Goal: Task Accomplishment & Management: Complete application form

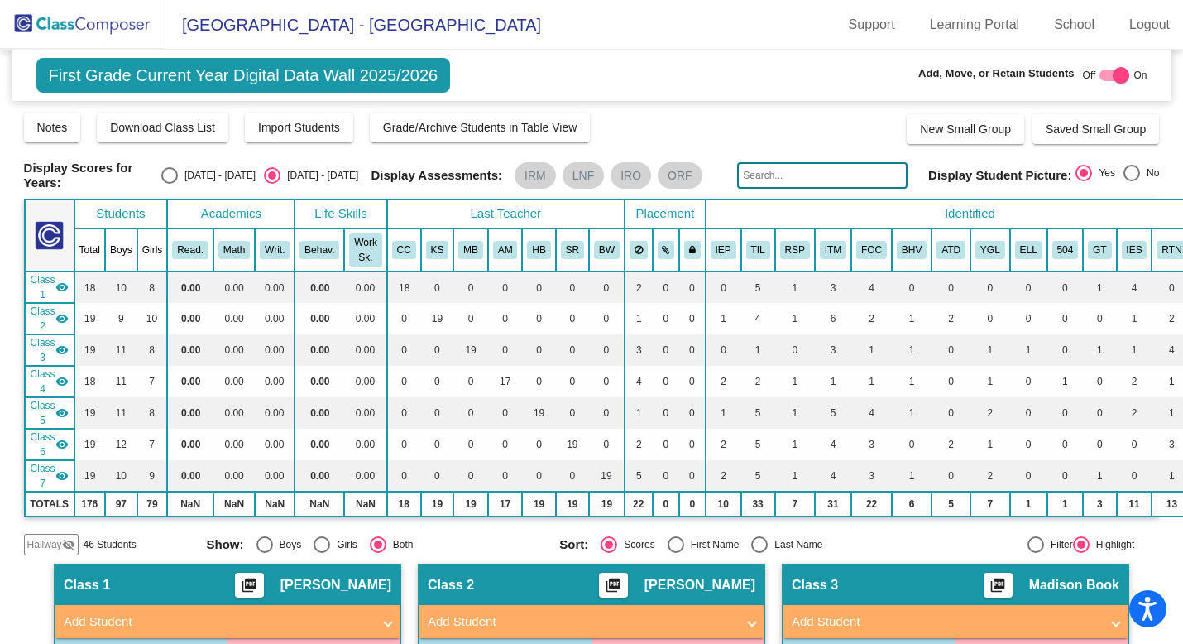
click at [774, 176] on input "text" at bounding box center [822, 175] width 170 height 26
type input "[PERSON_NAME]"
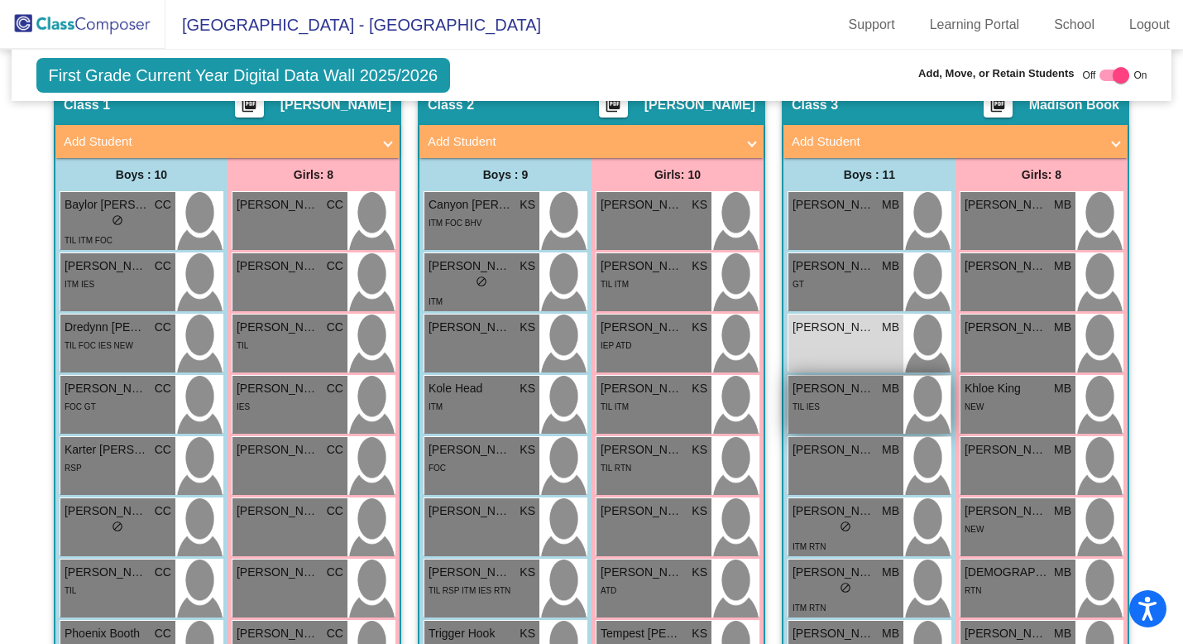
scroll to position [498, 0]
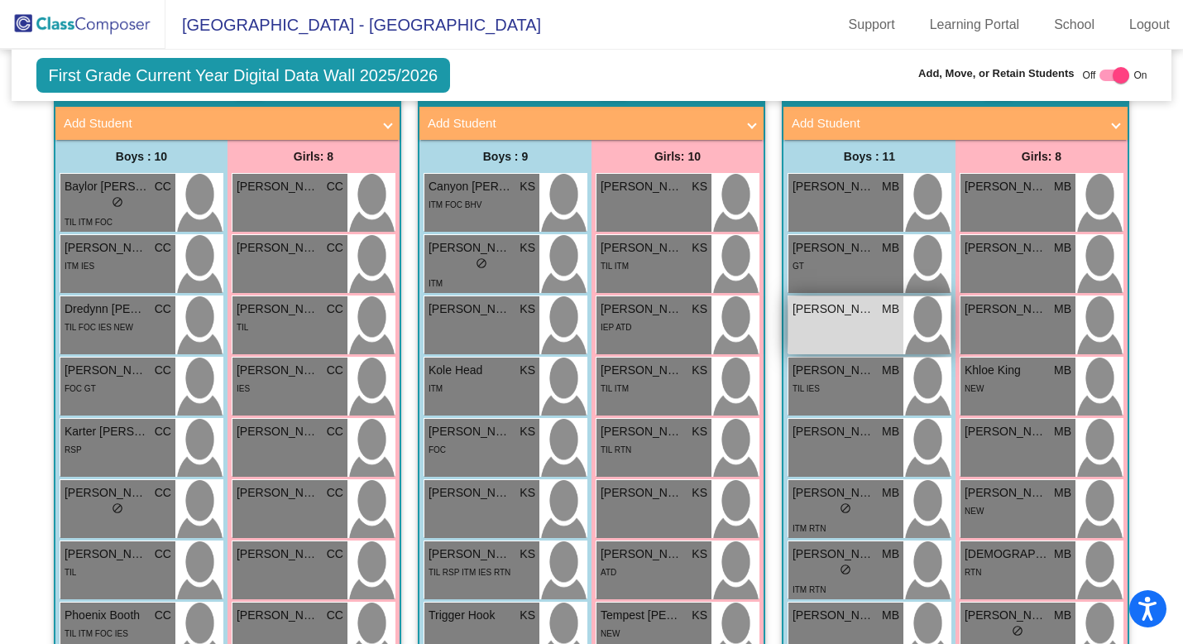
click at [827, 332] on div "[PERSON_NAME] [PERSON_NAME] MB lock do_not_disturb_alt" at bounding box center [846, 325] width 115 height 58
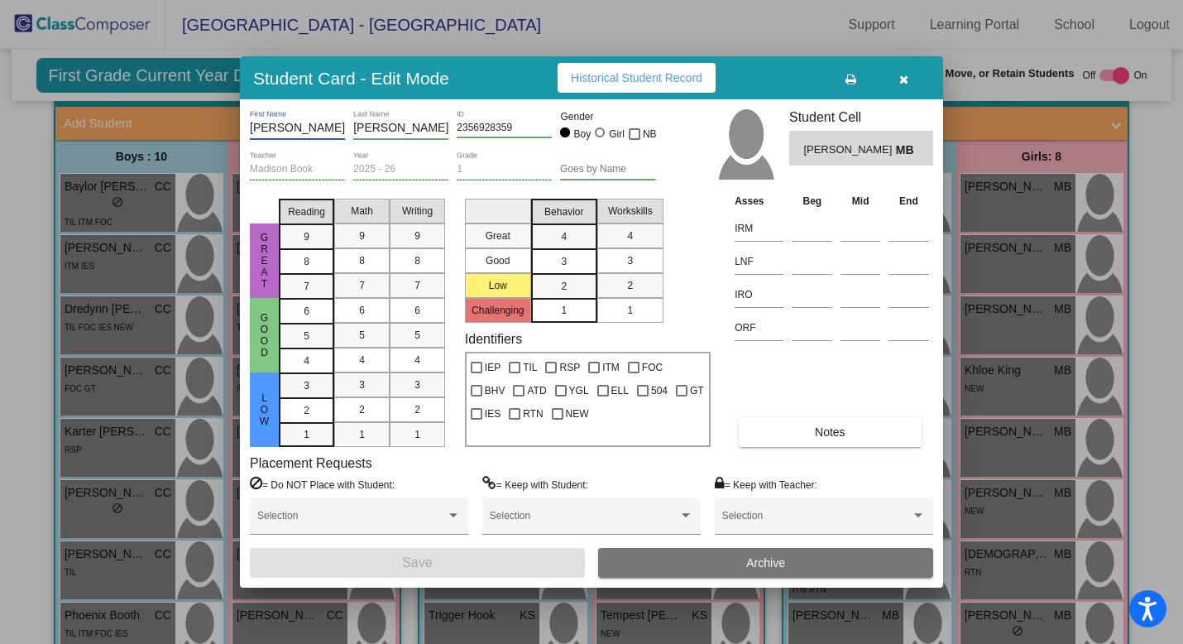
click at [290, 122] on input "[PERSON_NAME]" at bounding box center [297, 128] width 95 height 13
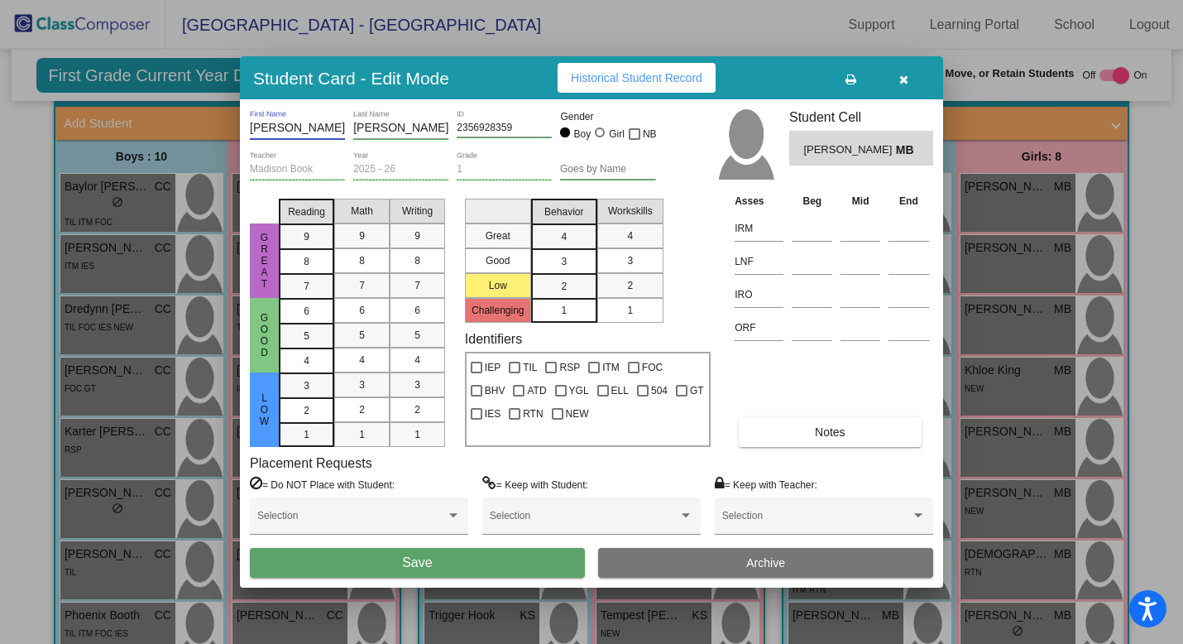
type input "[PERSON_NAME]"
click at [357, 558] on button "Save" at bounding box center [417, 563] width 335 height 30
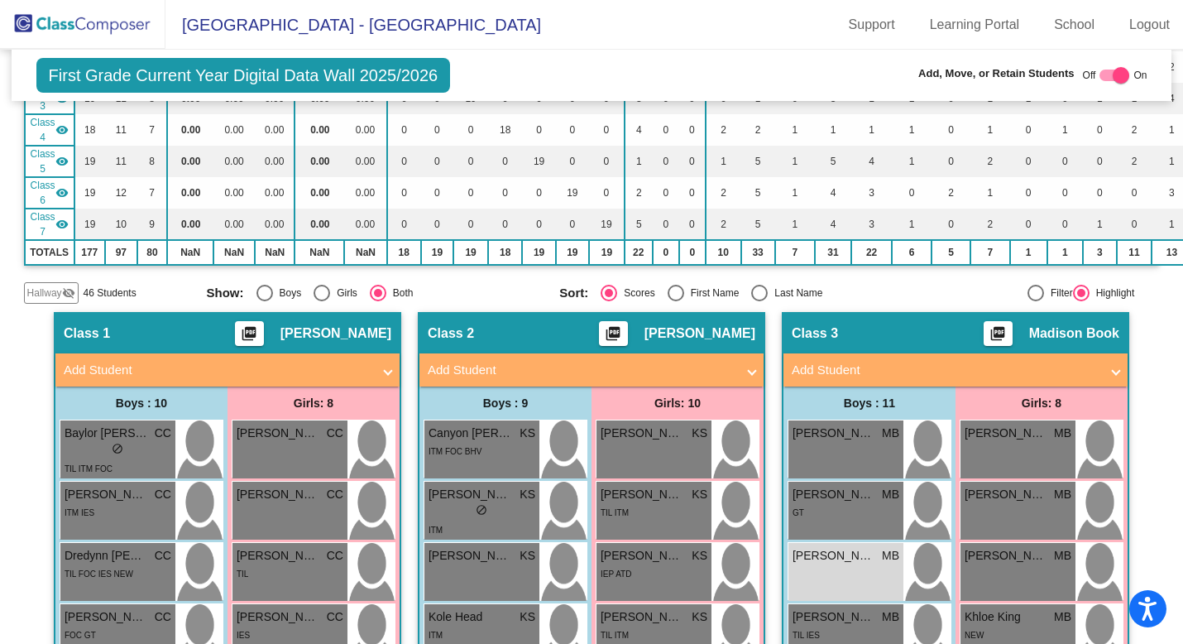
scroll to position [0, 0]
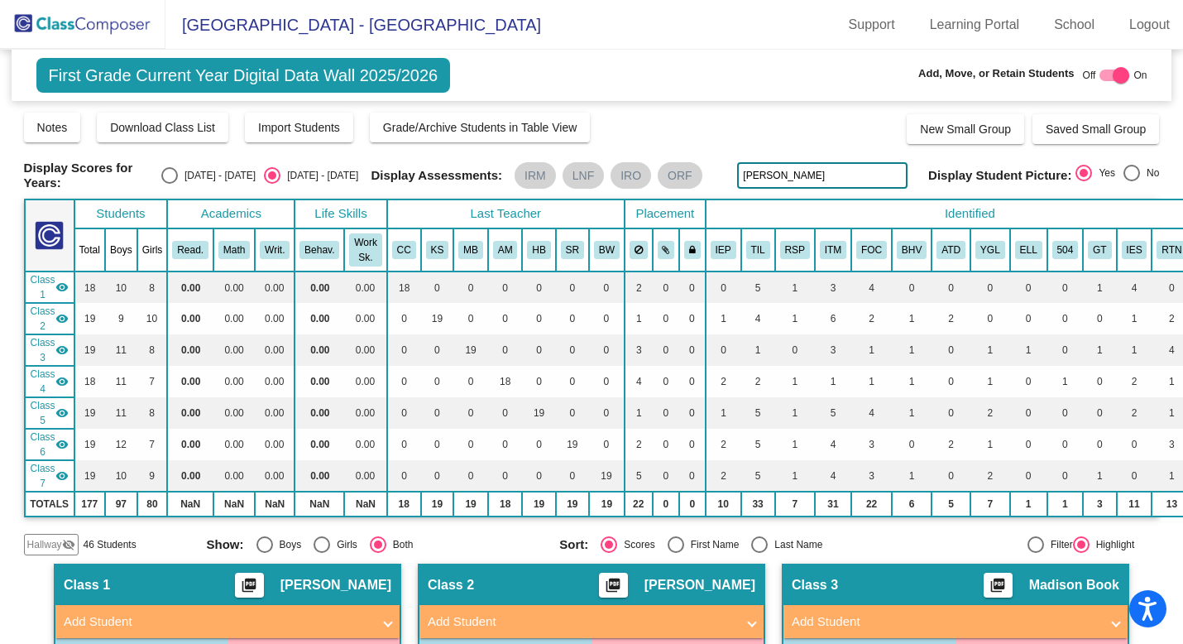
click at [792, 178] on input "[PERSON_NAME]" at bounding box center [822, 175] width 170 height 26
type input "h"
click at [11, 378] on mat-sidenav-content "First Grade Current Year Digital Data Wall 2025/2026 Add, Move, or Retain Stude…" at bounding box center [591, 347] width 1183 height 594
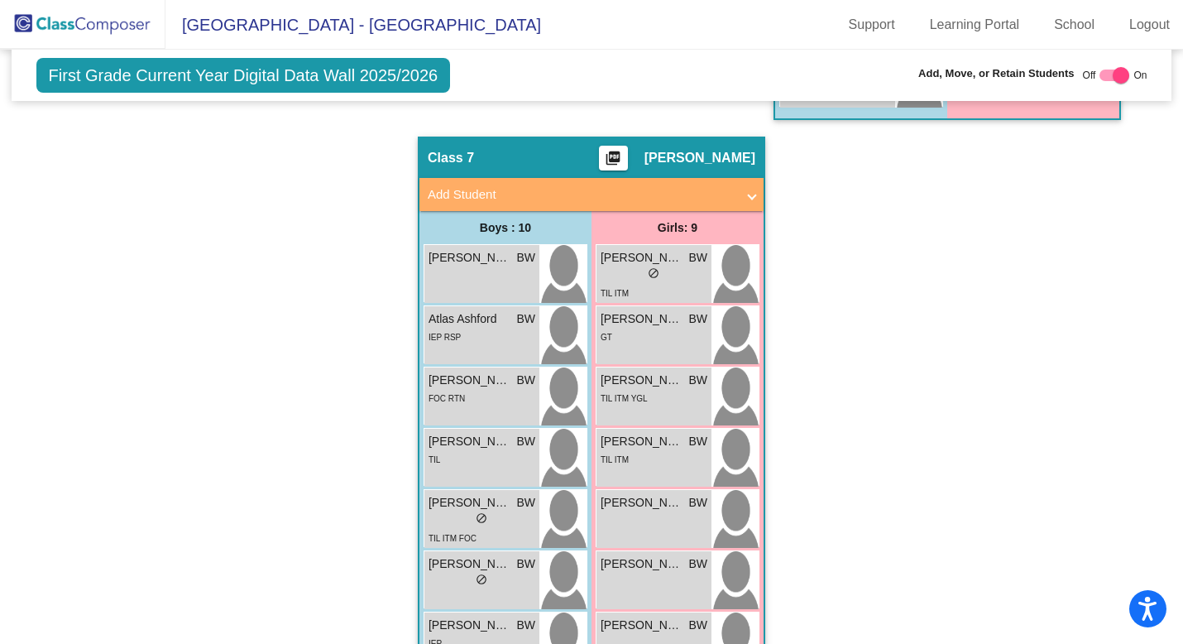
scroll to position [2102, 0]
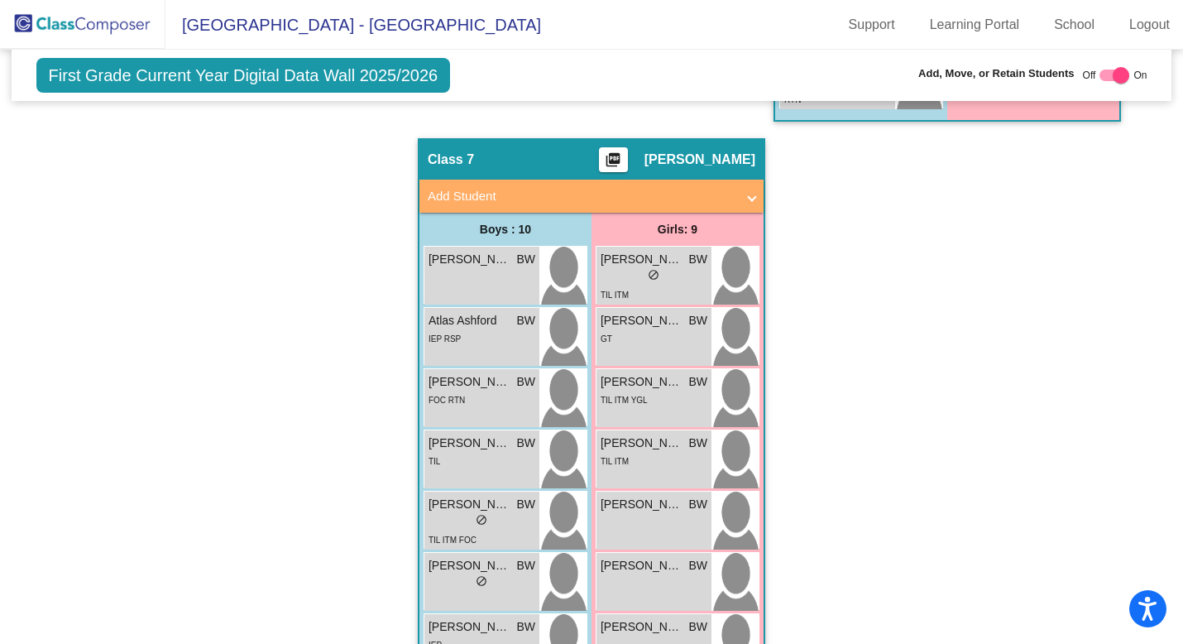
click at [742, 193] on span "Add Student" at bounding box center [588, 196] width 321 height 19
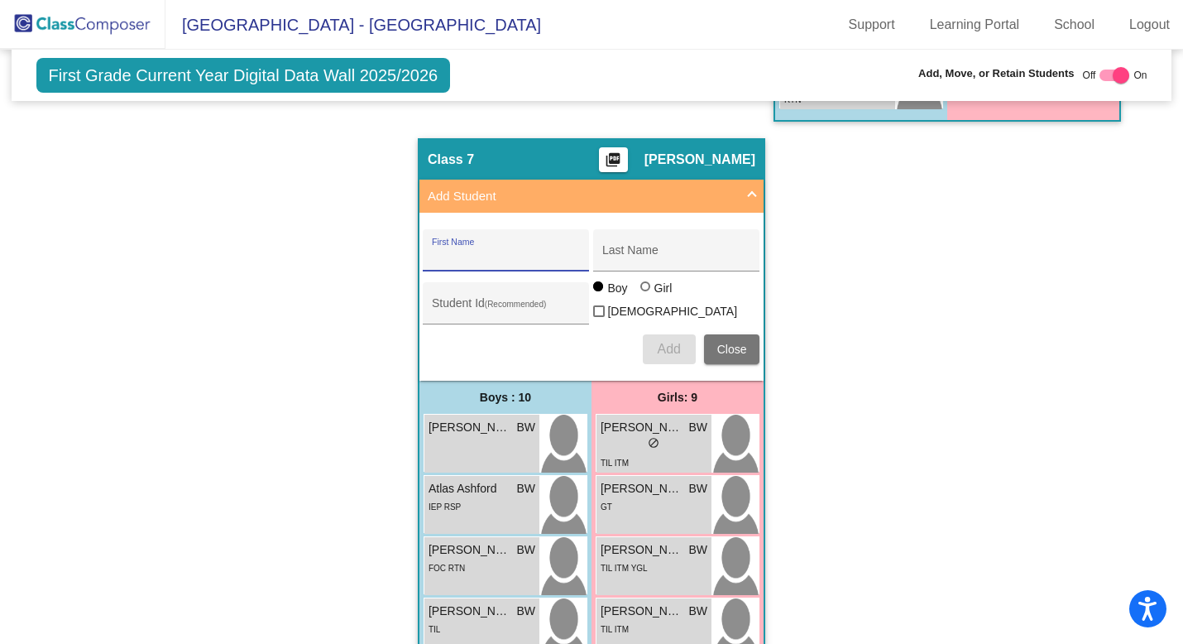
click at [503, 256] on input "First Name" at bounding box center [506, 256] width 149 height 13
type input "[PERSON_NAME]"
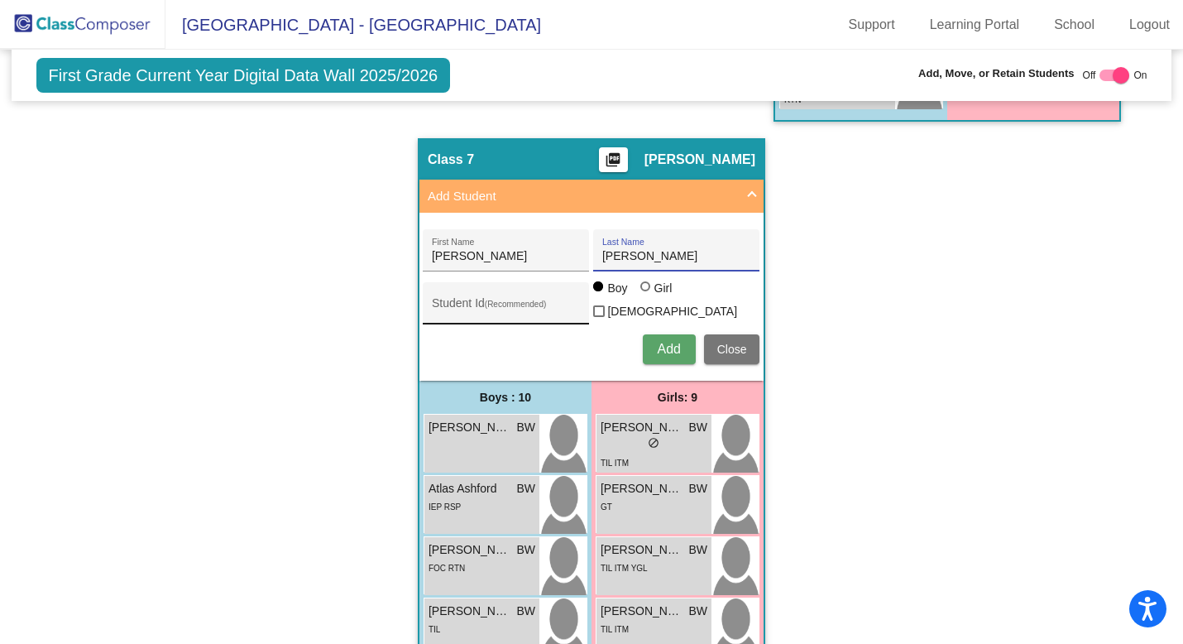
type input "[PERSON_NAME]"
click at [473, 309] on input "Student Id (Recommended)" at bounding box center [506, 309] width 149 height 13
paste input "1346456968"
type input "1346456968"
click at [659, 342] on span "Add" at bounding box center [668, 349] width 23 height 14
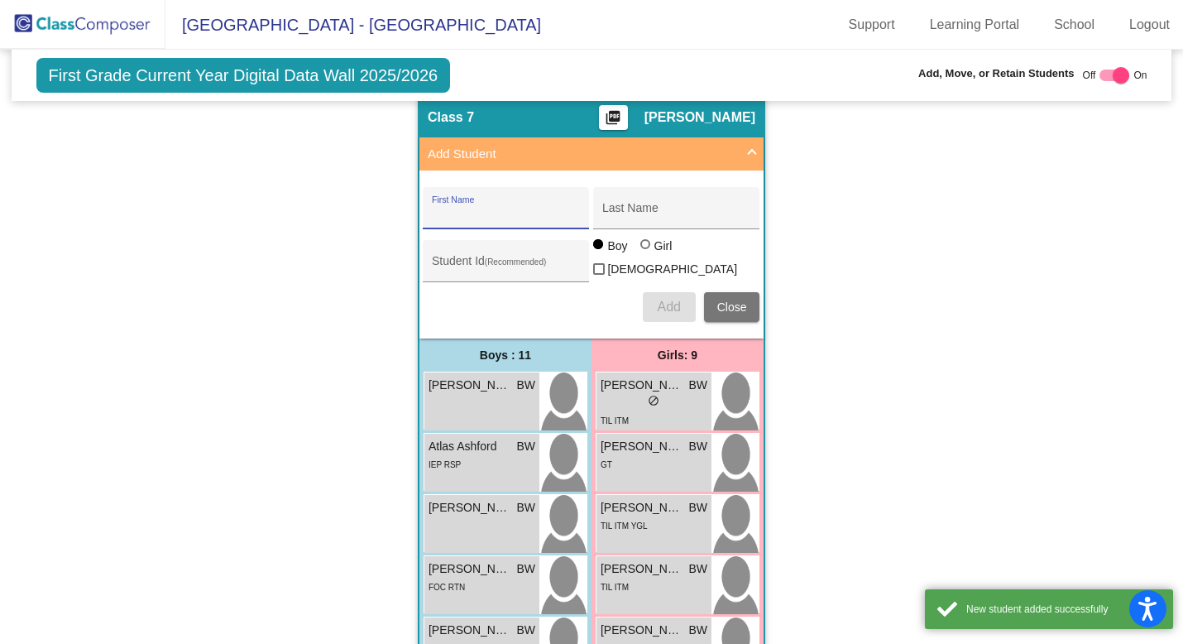
scroll to position [2159, 0]
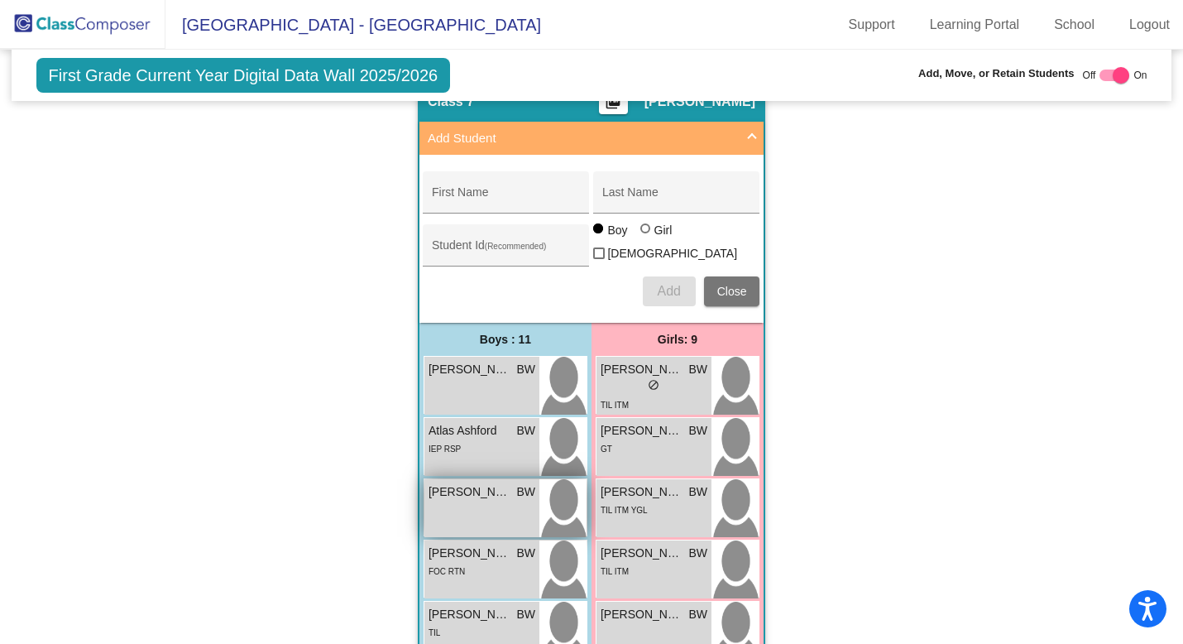
click at [451, 499] on div "[PERSON_NAME] BW lock do_not_disturb_alt" at bounding box center [481, 508] width 115 height 58
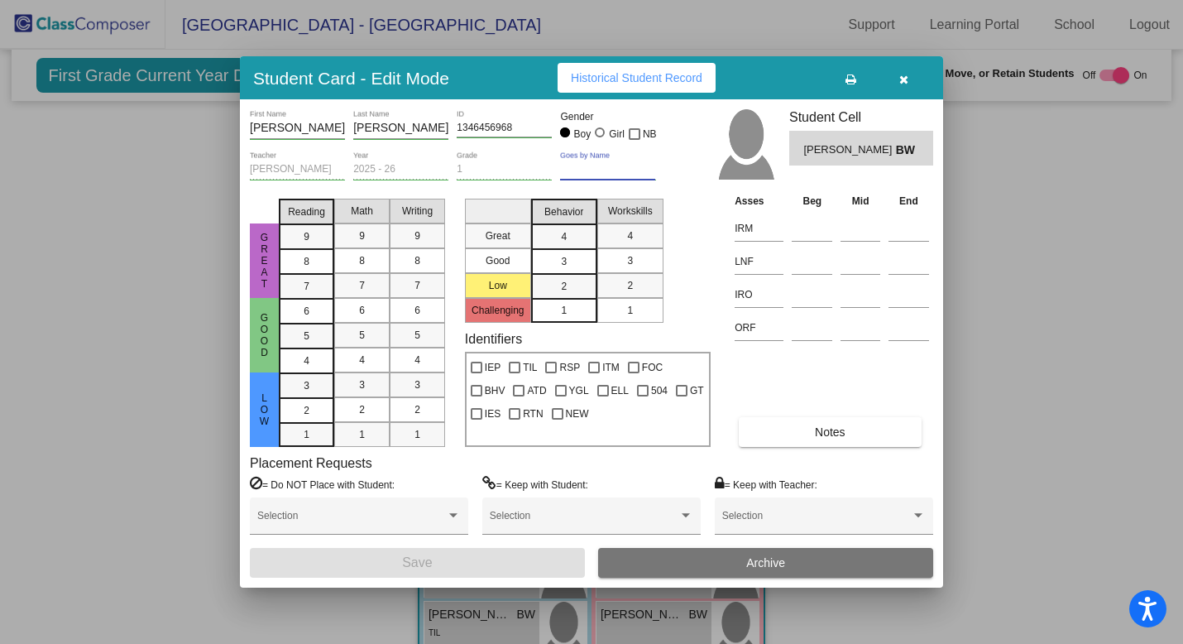
click at [604, 164] on input "Goes by Name" at bounding box center [607, 170] width 95 height 12
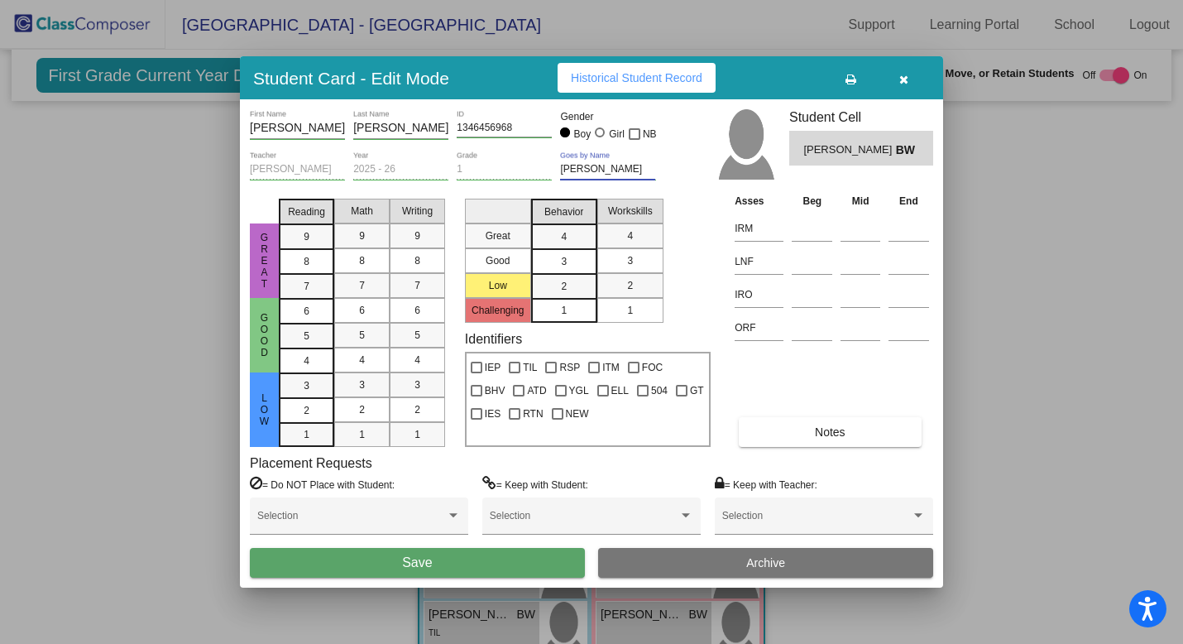
type input "[PERSON_NAME]"
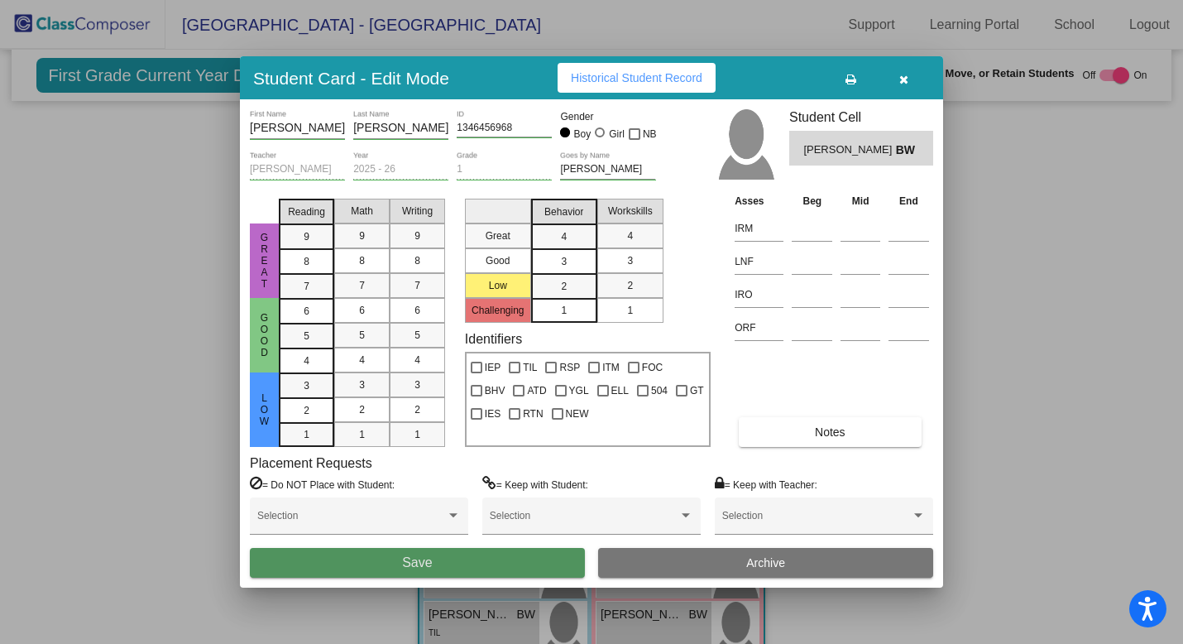
click at [364, 562] on button "Save" at bounding box center [417, 563] width 335 height 30
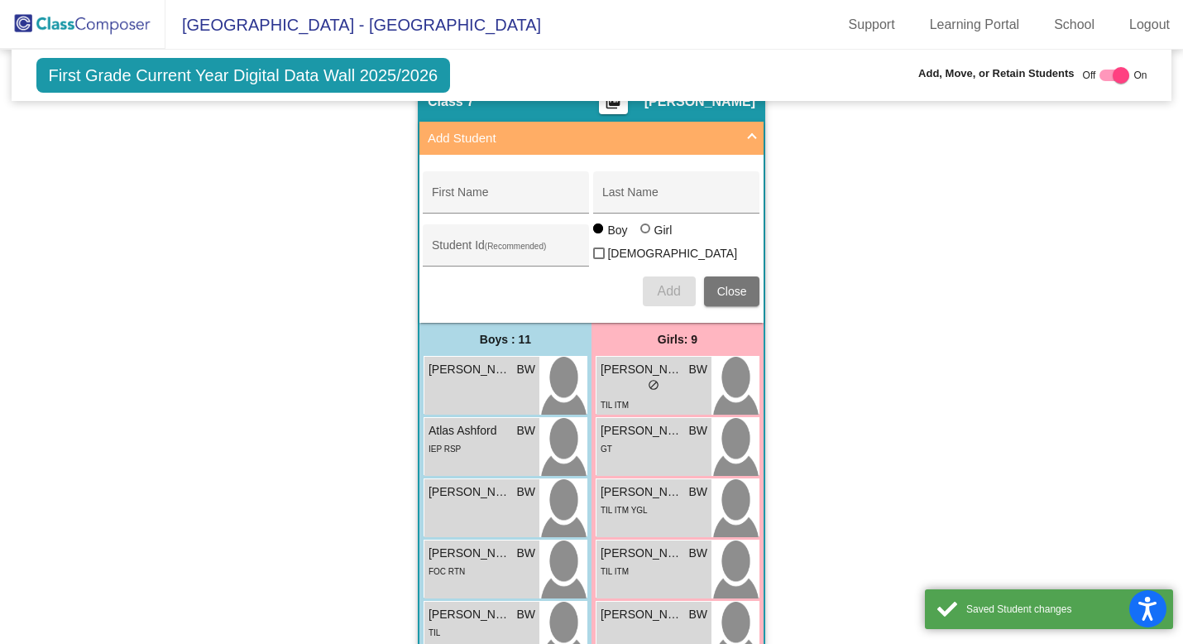
click at [749, 133] on span at bounding box center [752, 138] width 7 height 19
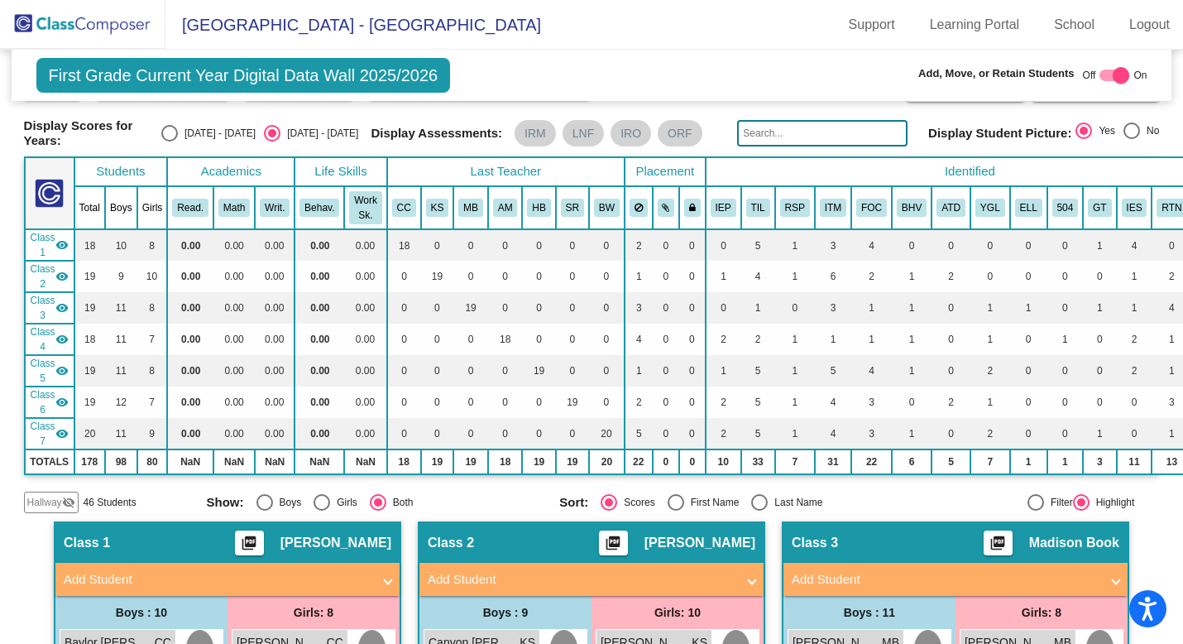
scroll to position [0, 0]
